Goal: Check status: Check status

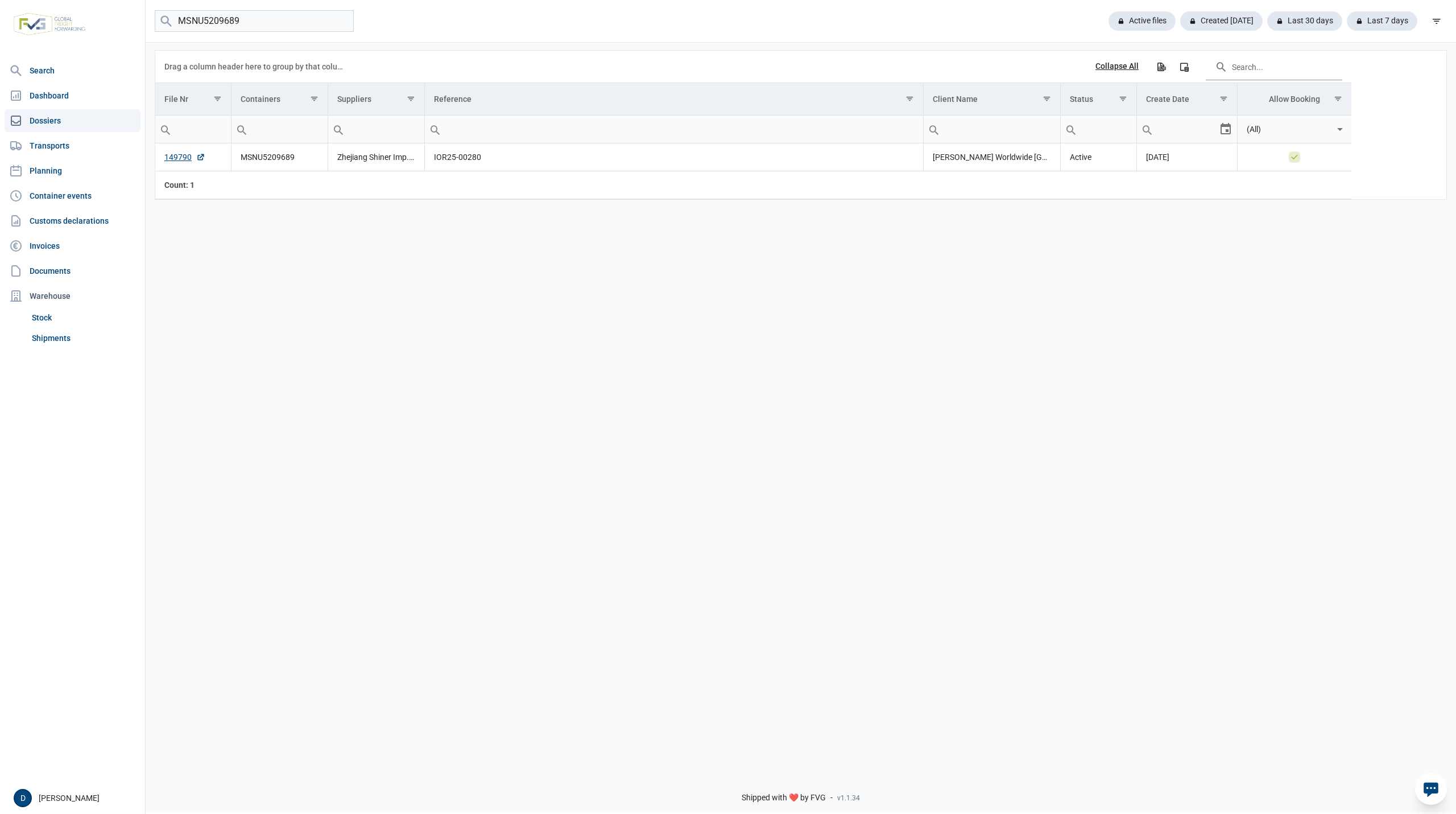
click at [342, 22] on input "MSNU5209689" at bounding box center [254, 22] width 199 height 22
click at [44, 341] on link "Shipments" at bounding box center [83, 338] width 113 height 21
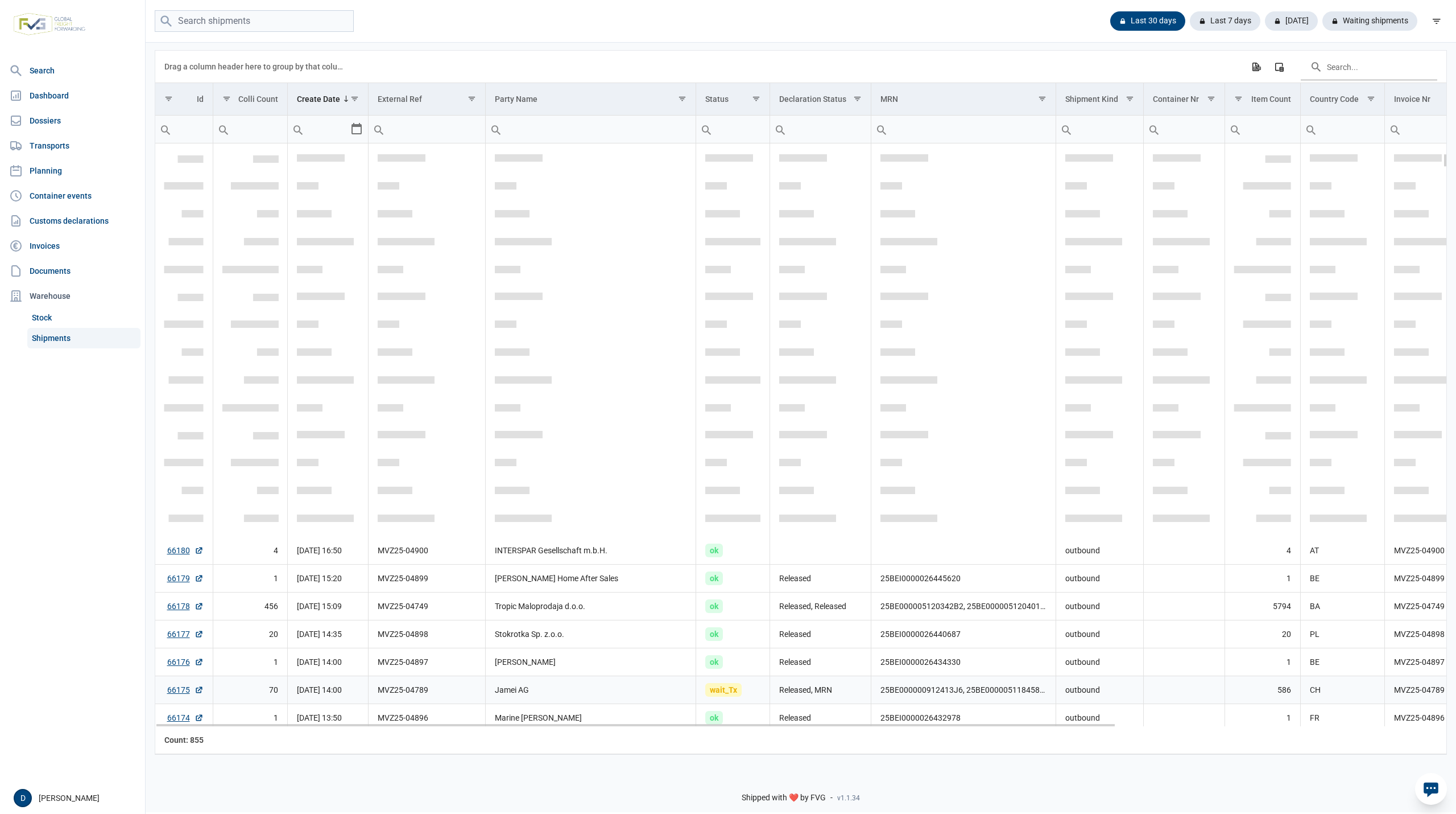
scroll to position [404, 0]
